Goal: Task Accomplishment & Management: Use online tool/utility

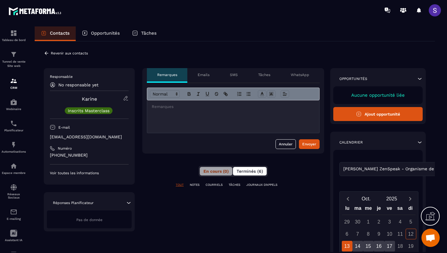
click at [243, 175] on button "Terminés (6)" at bounding box center [250, 171] width 34 height 9
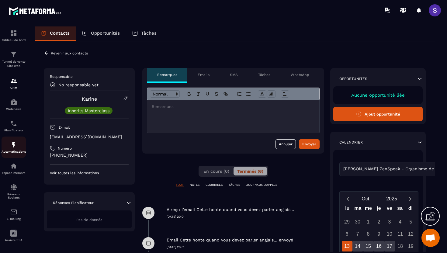
click at [14, 148] on img at bounding box center [13, 144] width 7 height 7
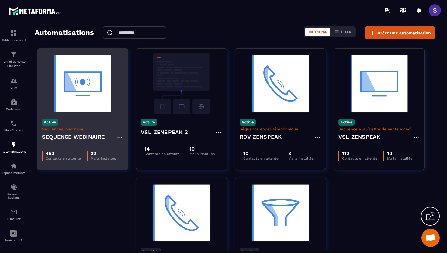
click at [82, 113] on img at bounding box center [82, 83] width 81 height 61
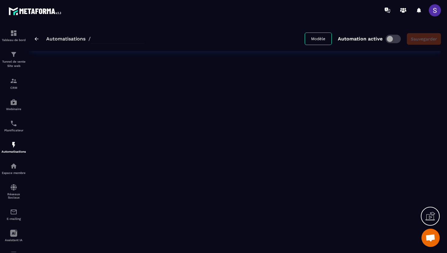
type input "**********"
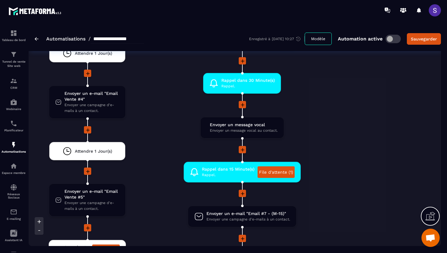
scroll to position [1527, 0]
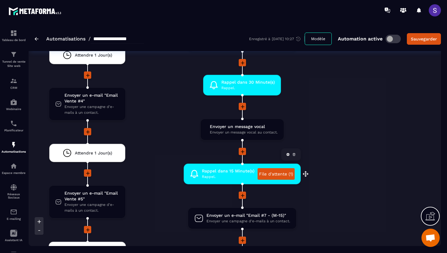
click at [271, 176] on link "File d'attente (1)" at bounding box center [275, 174] width 37 height 12
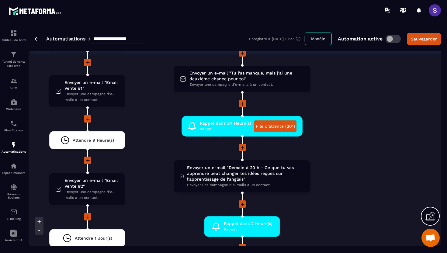
scroll to position [1238, 0]
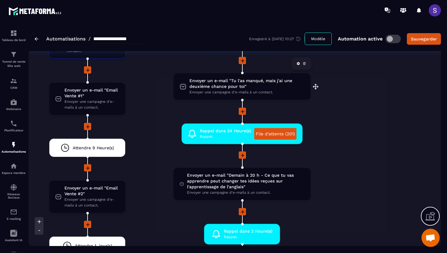
click at [239, 86] on span "Envoyer un e-mail "Tu l'as manqué, mais j'ai une deuxième chance pour toi"" at bounding box center [246, 84] width 115 height 12
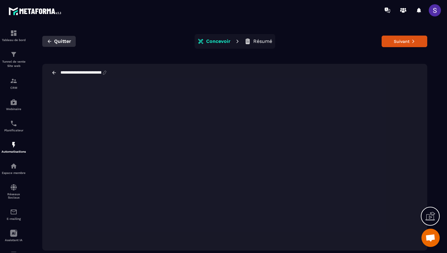
click at [49, 41] on icon "button" at bounding box center [49, 41] width 5 height 5
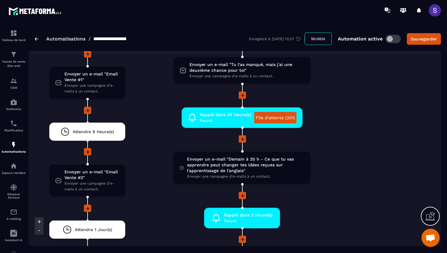
scroll to position [1261, 0]
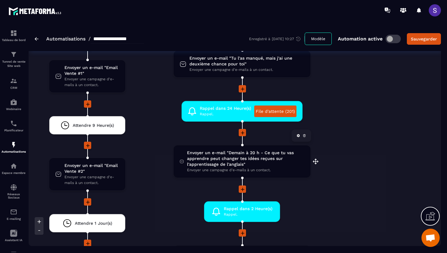
click at [235, 160] on span "Envoyer un e-mail "Demain à 20 h - Ce que tu vas apprendre peut changer tes idé…" at bounding box center [245, 158] width 117 height 17
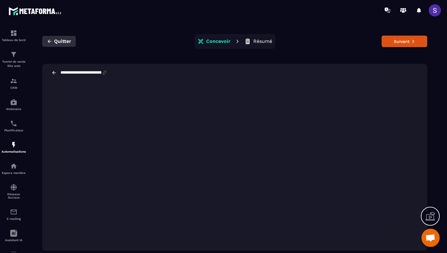
click at [48, 44] on icon "button" at bounding box center [49, 41] width 5 height 5
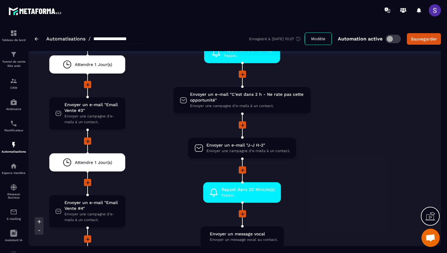
scroll to position [1401, 0]
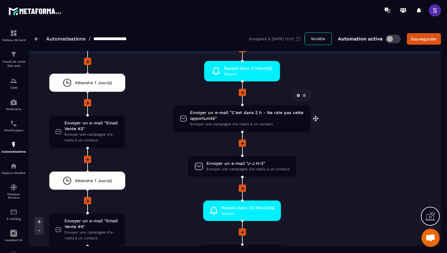
click at [219, 121] on span "Envoyer un e-mail "C'est dans 2 h - Ne rate pas cette opportunité"" at bounding box center [247, 116] width 114 height 12
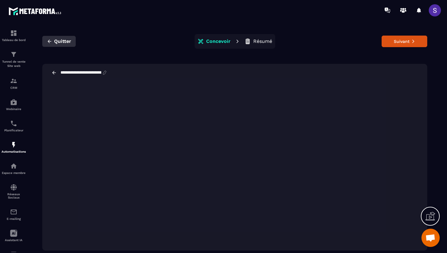
click at [56, 41] on span "Quitter" at bounding box center [62, 41] width 17 height 6
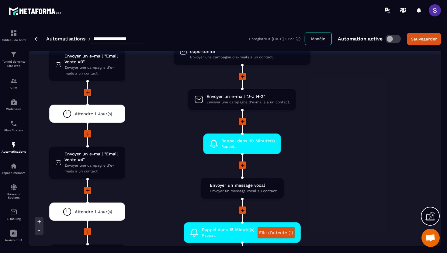
scroll to position [1469, 0]
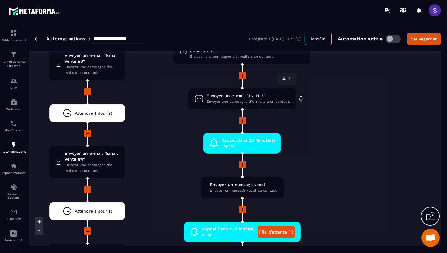
click at [237, 99] on span "Envoyer un e-mail "J-J H-2"" at bounding box center [248, 96] width 84 height 6
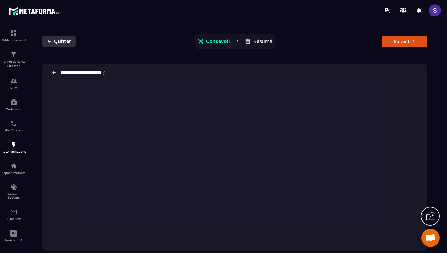
click at [51, 41] on icon "button" at bounding box center [50, 41] width 4 height 3
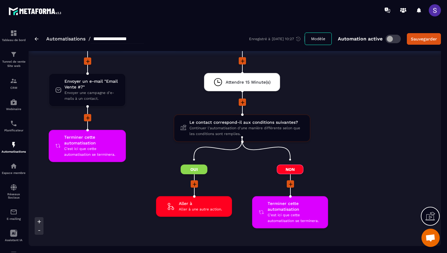
scroll to position [1845, 0]
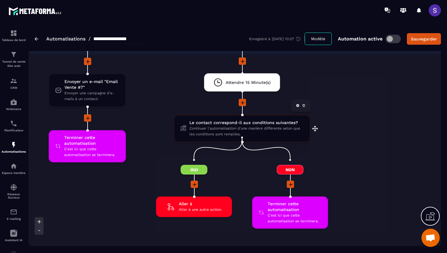
click at [213, 130] on span "Continuer l'automatisation d'une manière différente selon que les conditions so…" at bounding box center [246, 132] width 114 height 12
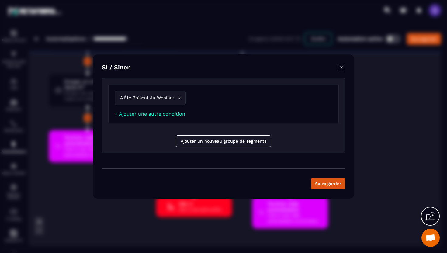
click at [388, 122] on div "Modal window" at bounding box center [223, 126] width 447 height 253
click at [339, 72] on div "Modal window" at bounding box center [341, 68] width 7 height 9
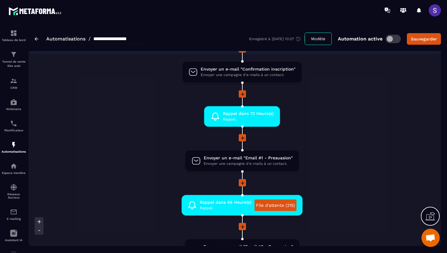
scroll to position [0, 0]
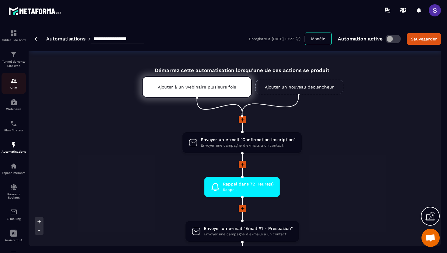
click at [12, 88] on p "CRM" at bounding box center [14, 87] width 24 height 3
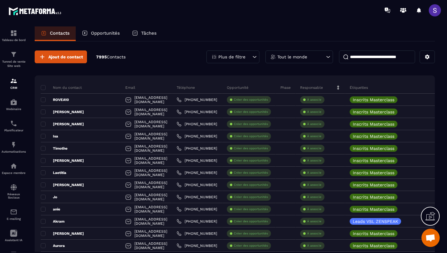
click at [232, 57] on p "Plus de filtre" at bounding box center [231, 57] width 27 height 4
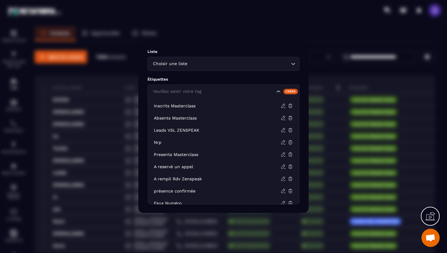
click at [184, 90] on div "Veuillez saisir votre tag" at bounding box center [213, 91] width 125 height 7
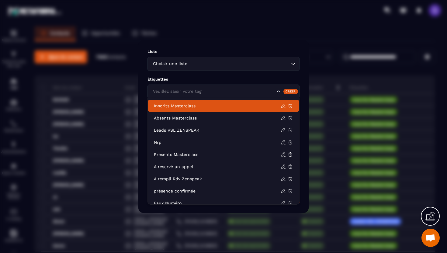
click at [184, 106] on p "Inscrits Masterclass" at bounding box center [217, 106] width 127 height 6
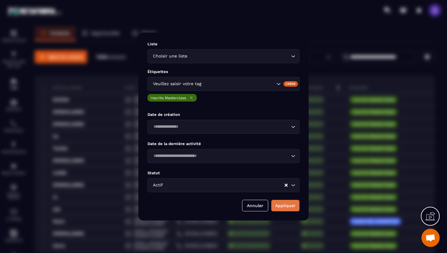
click at [285, 205] on button "Appliquer" at bounding box center [285, 206] width 28 height 12
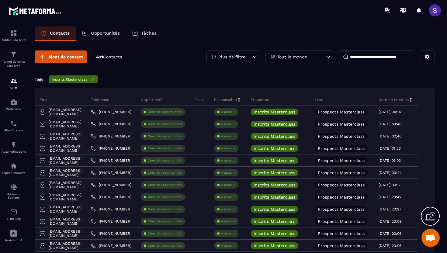
click at [231, 55] on p "Plus de filtre" at bounding box center [231, 57] width 27 height 4
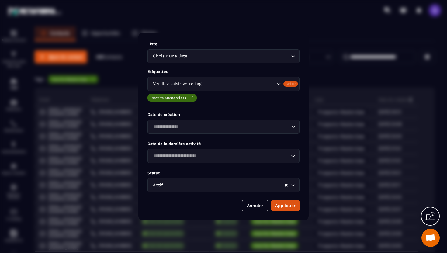
click at [331, 44] on div "Modal window" at bounding box center [223, 126] width 447 height 253
click at [251, 205] on button "Annuler" at bounding box center [255, 206] width 26 height 12
